Goal: Information Seeking & Learning: Learn about a topic

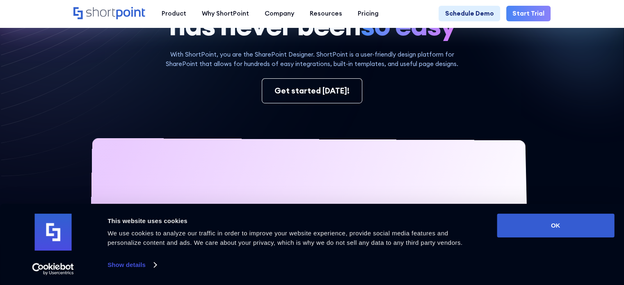
scroll to position [123, 0]
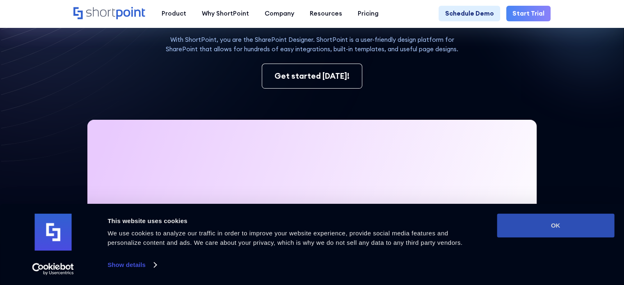
click at [576, 229] on button "OK" at bounding box center [555, 226] width 117 height 24
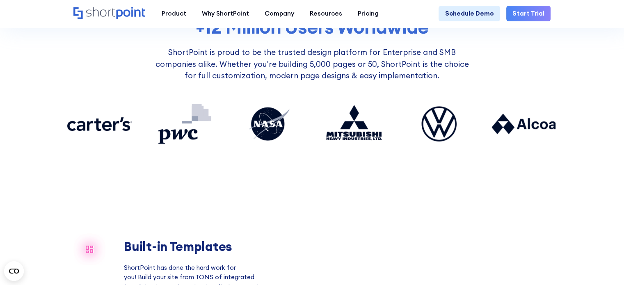
scroll to position [574, 0]
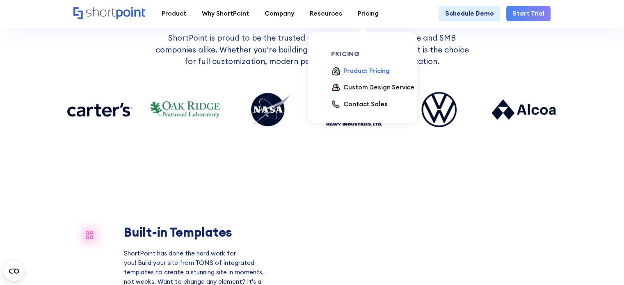
click at [360, 72] on div "Product Pricing" at bounding box center [366, 70] width 46 height 9
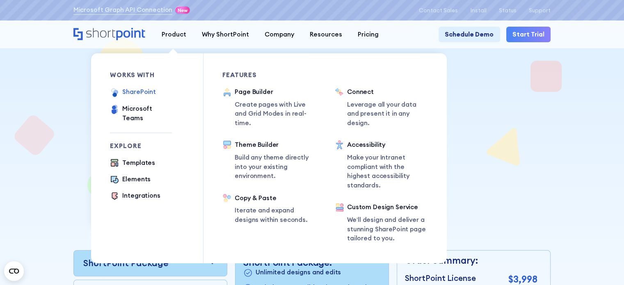
click at [137, 91] on div "SharePoint" at bounding box center [138, 91] width 33 height 9
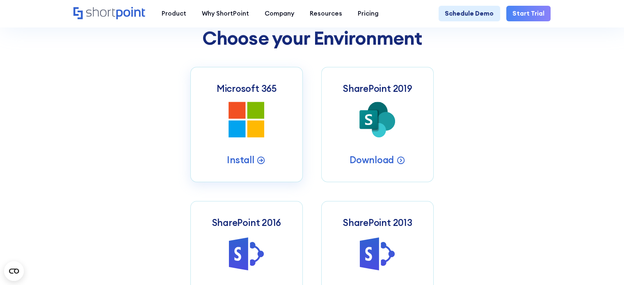
scroll to position [328, 0]
click at [260, 131] on icon at bounding box center [255, 129] width 17 height 17
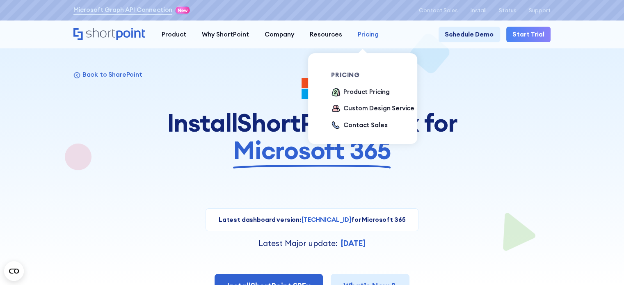
click at [363, 37] on div "Pricing" at bounding box center [368, 34] width 21 height 9
click at [372, 94] on div "Product Pricing" at bounding box center [366, 91] width 46 height 9
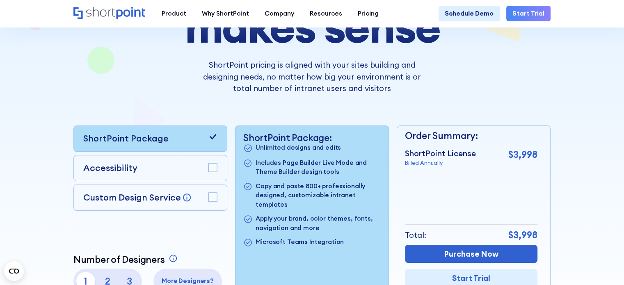
scroll to position [41, 0]
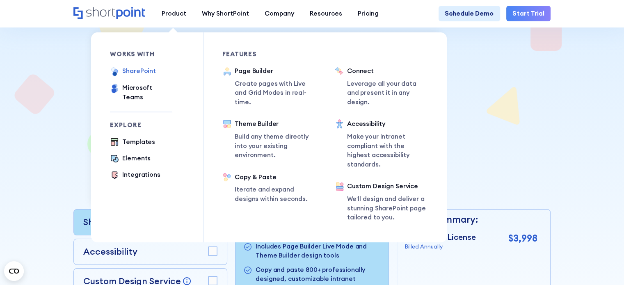
click at [129, 72] on div "SharePoint" at bounding box center [138, 70] width 33 height 9
